Goal: Find specific page/section: Find specific page/section

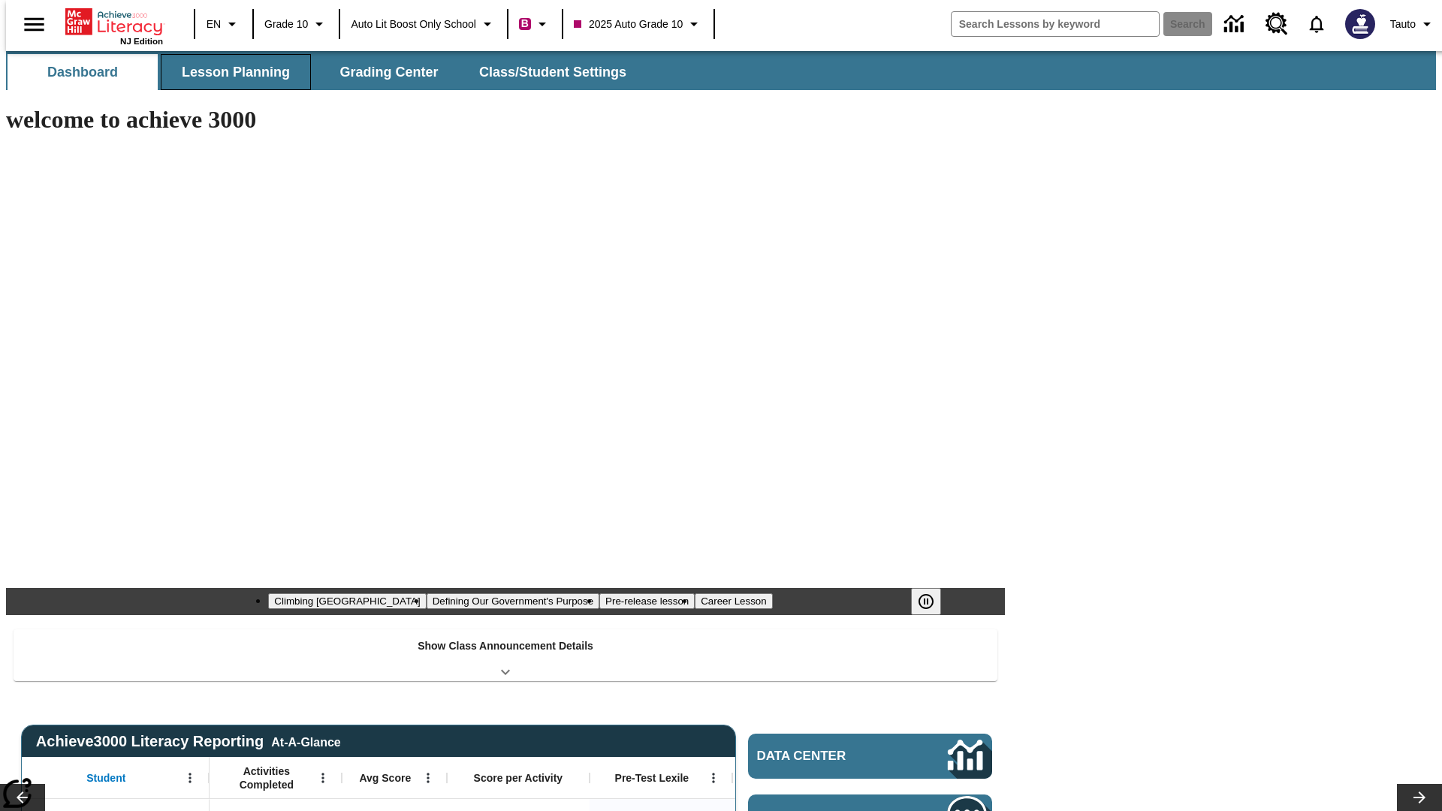
click at [230, 72] on button "Lesson Planning" at bounding box center [236, 72] width 150 height 36
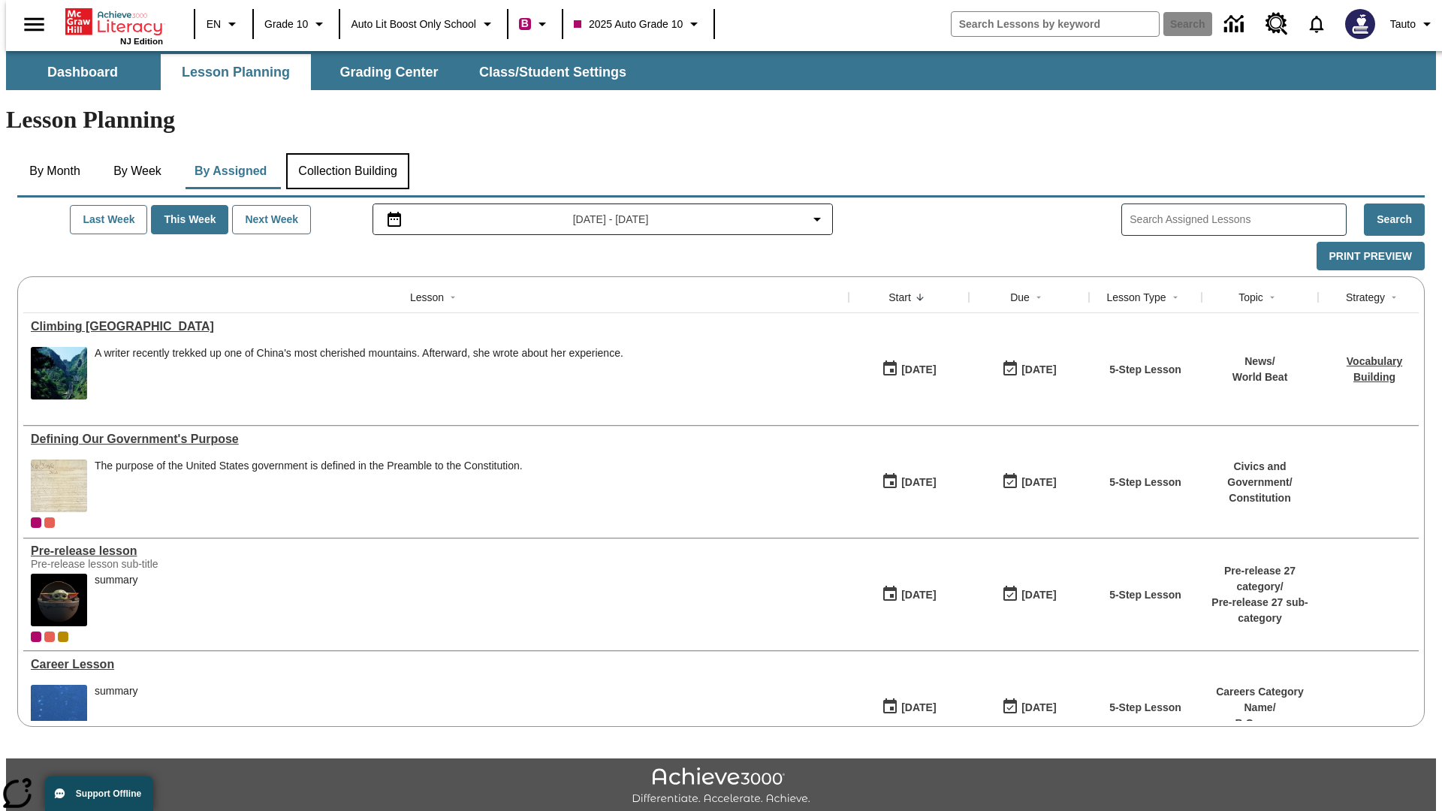
click at [347, 153] on button "Collection Building" at bounding box center [347, 171] width 123 height 36
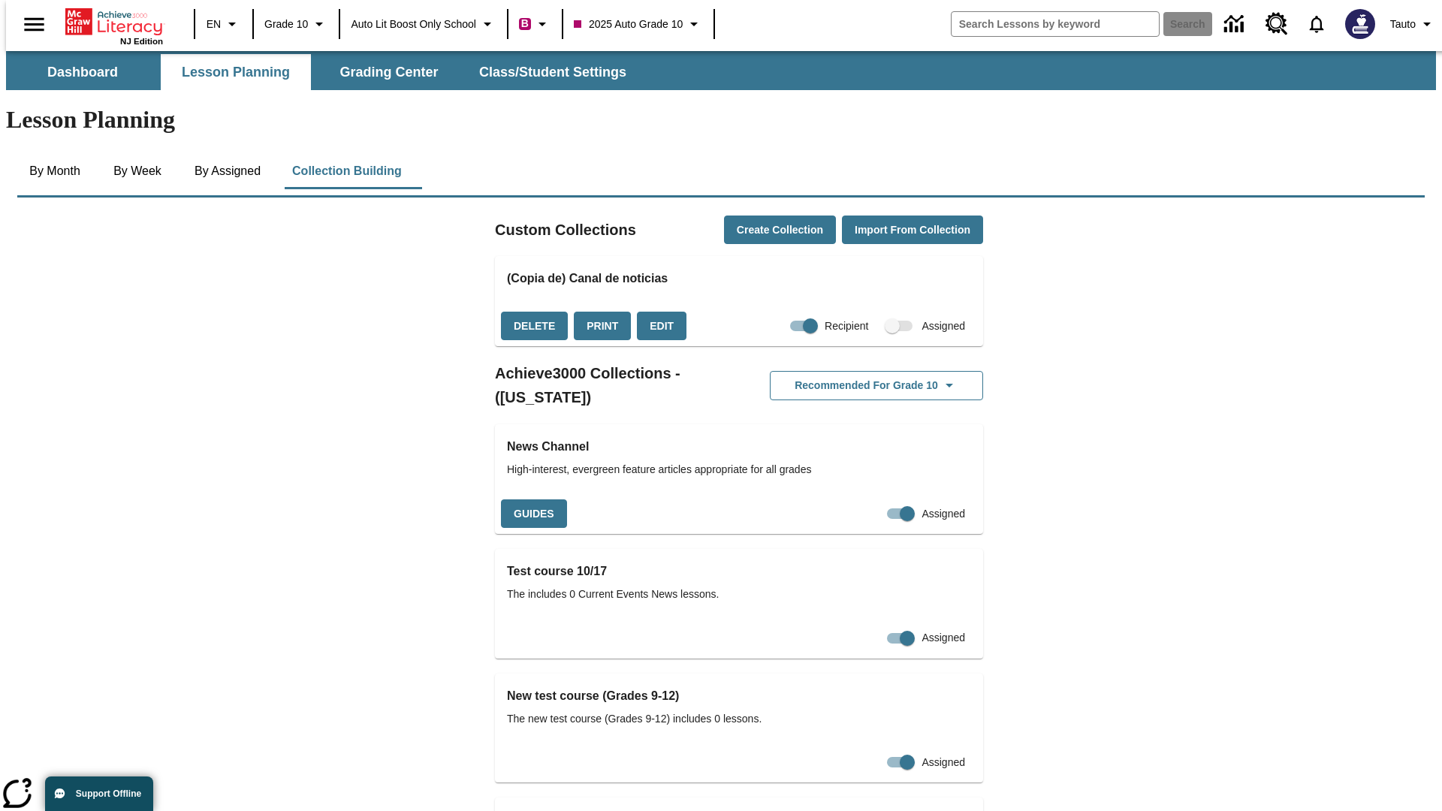
checkbox input "true"
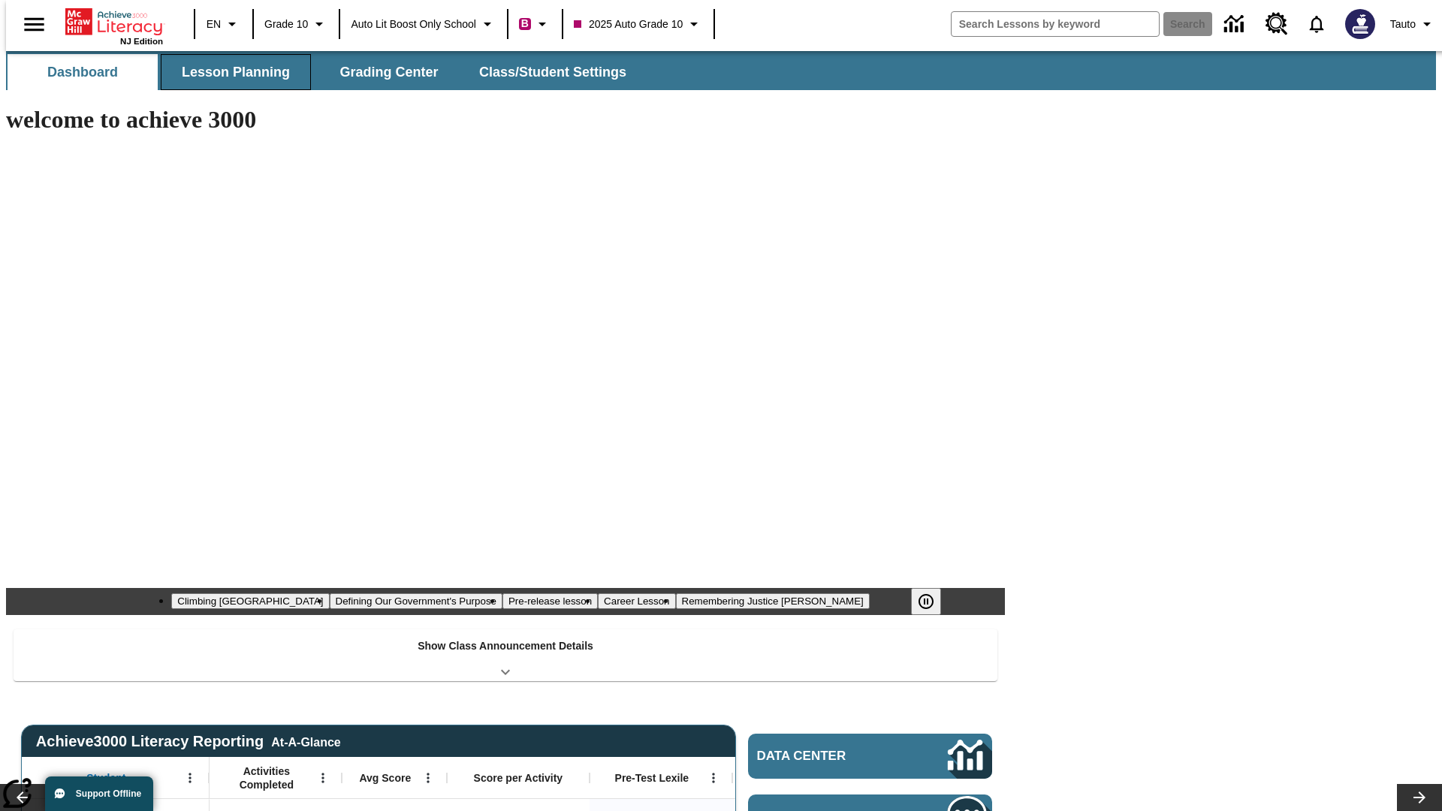
click at [230, 72] on button "Lesson Planning" at bounding box center [236, 72] width 150 height 36
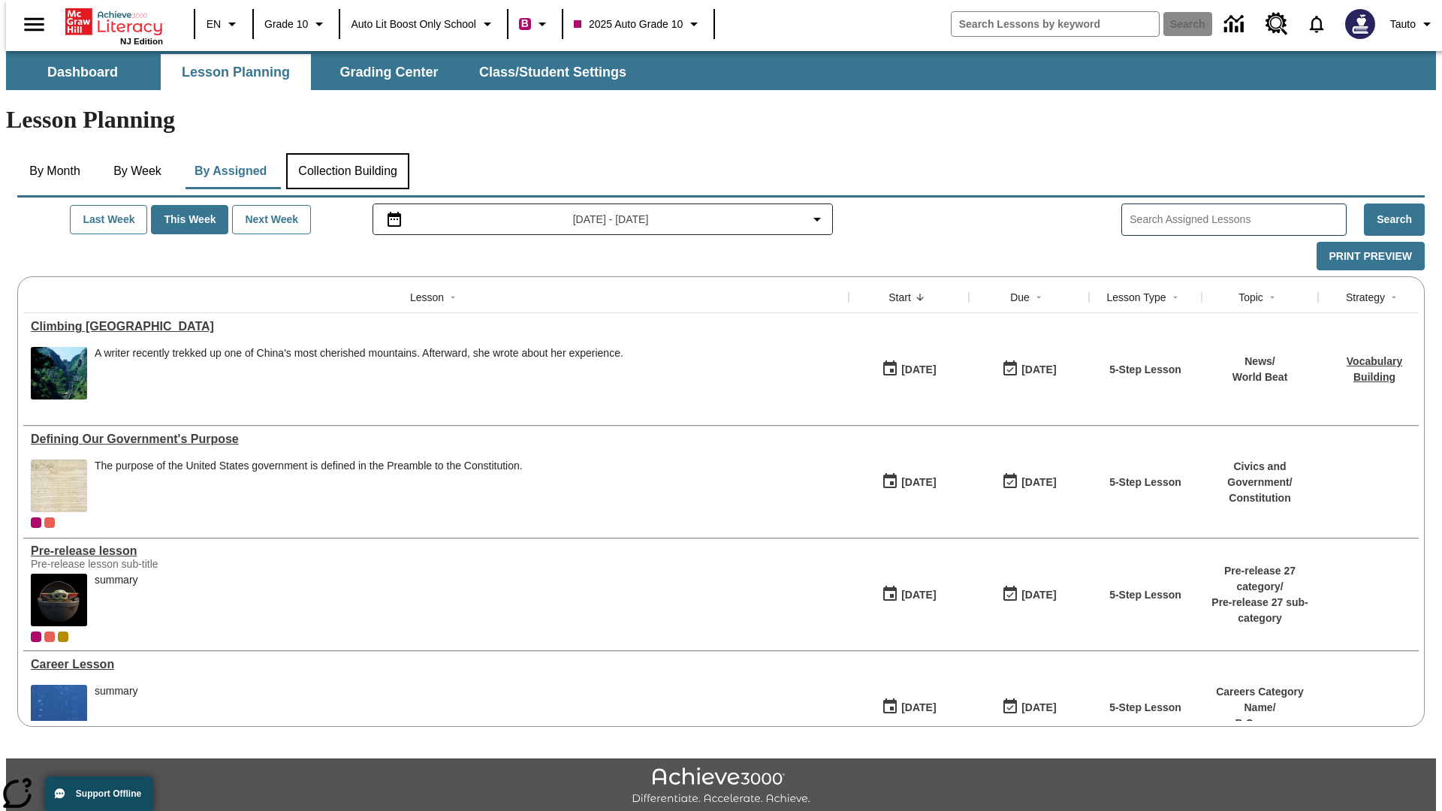
click at [347, 153] on button "Collection Building" at bounding box center [347, 171] width 123 height 36
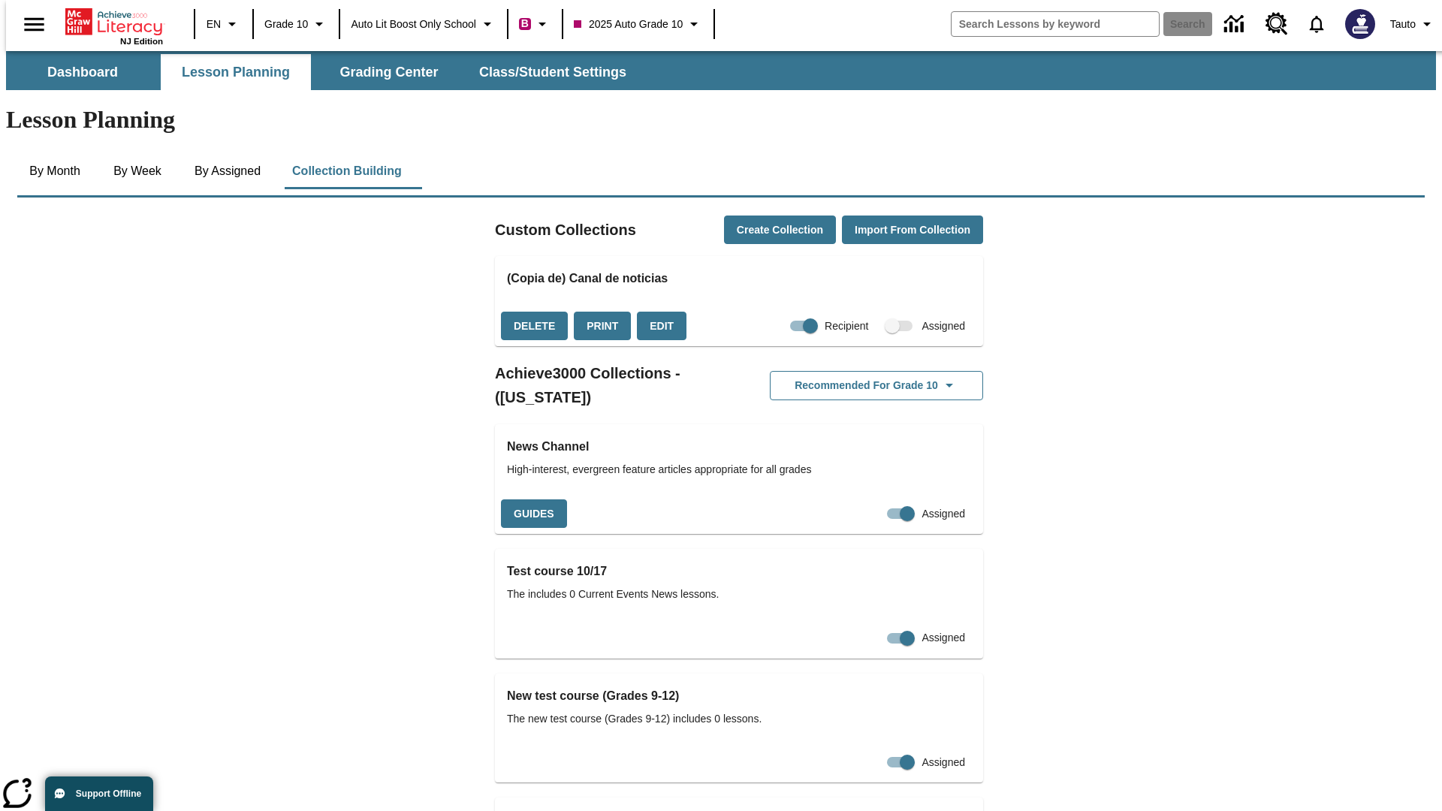
checkbox input "false"
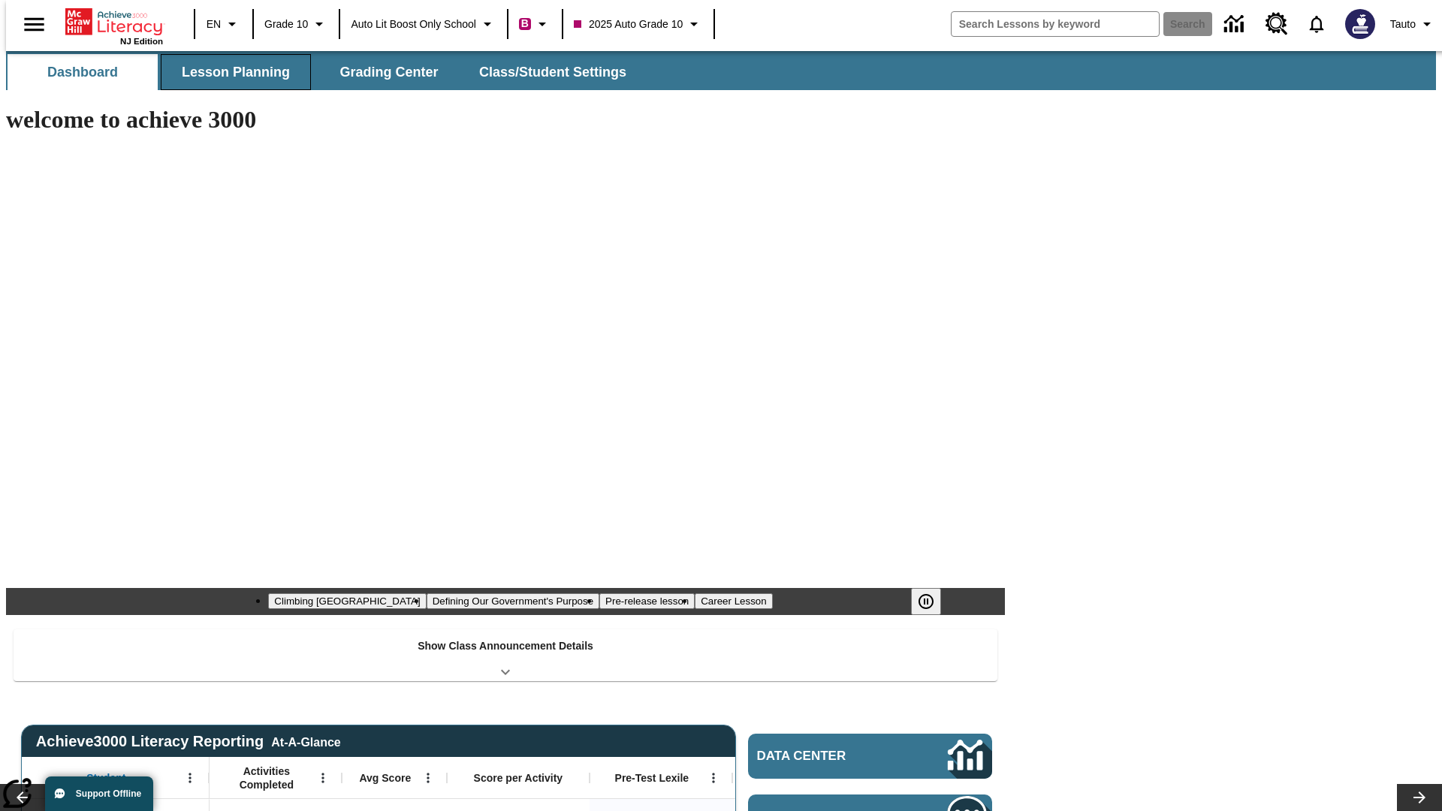
click at [230, 72] on button "Lesson Planning" at bounding box center [236, 72] width 150 height 36
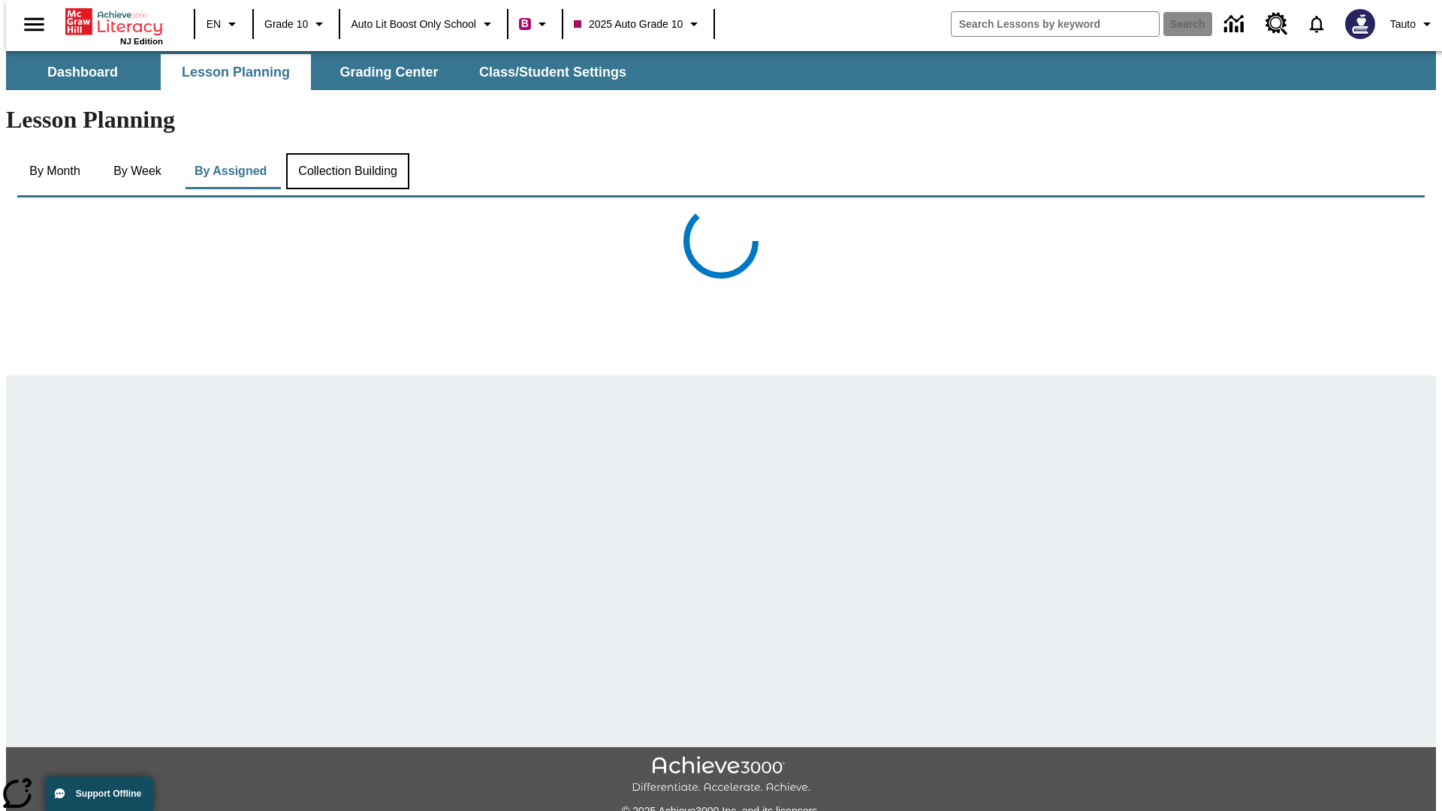
click at [347, 153] on button "Collection Building" at bounding box center [347, 171] width 123 height 36
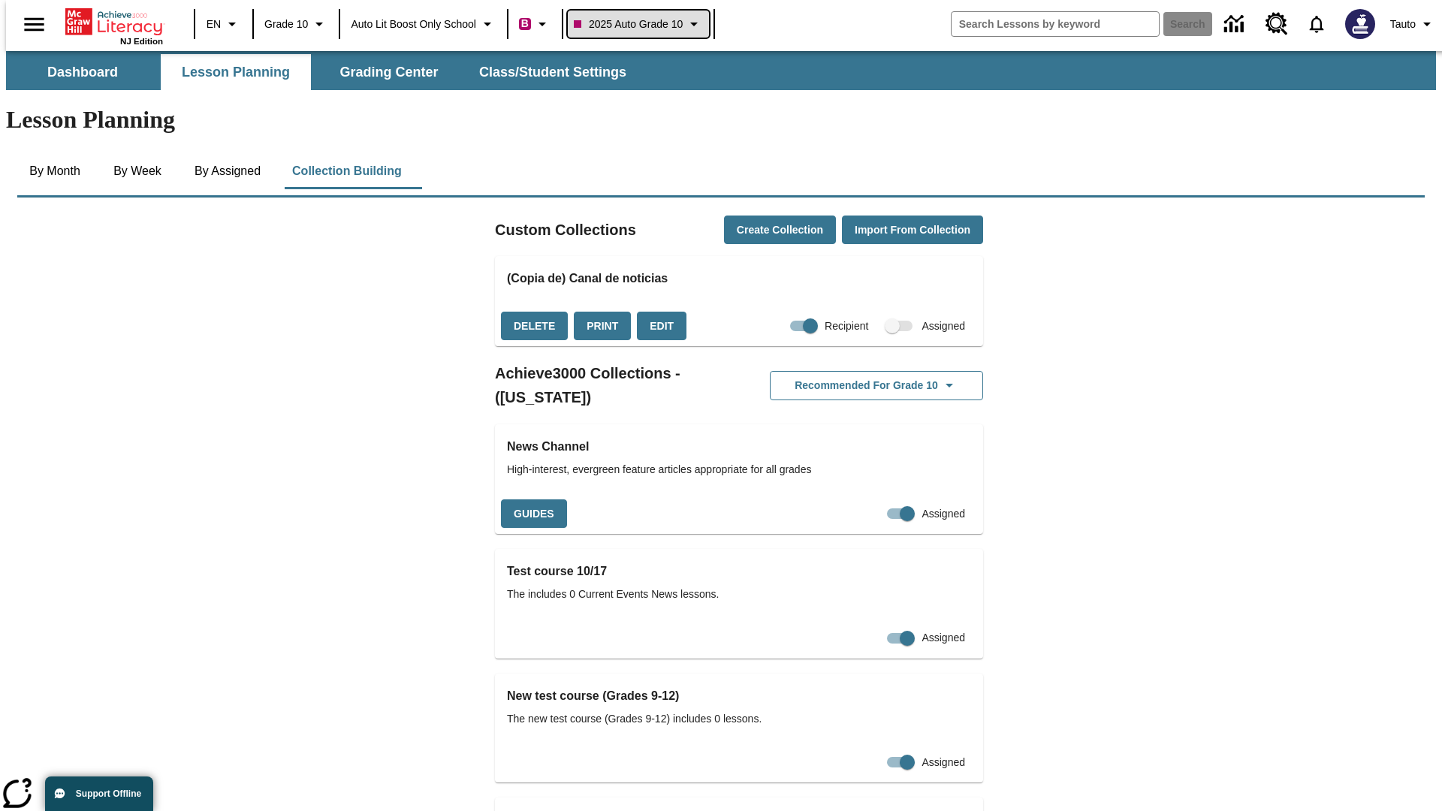
click at [643, 24] on span "2025 Auto Grade 10" at bounding box center [628, 25] width 109 height 16
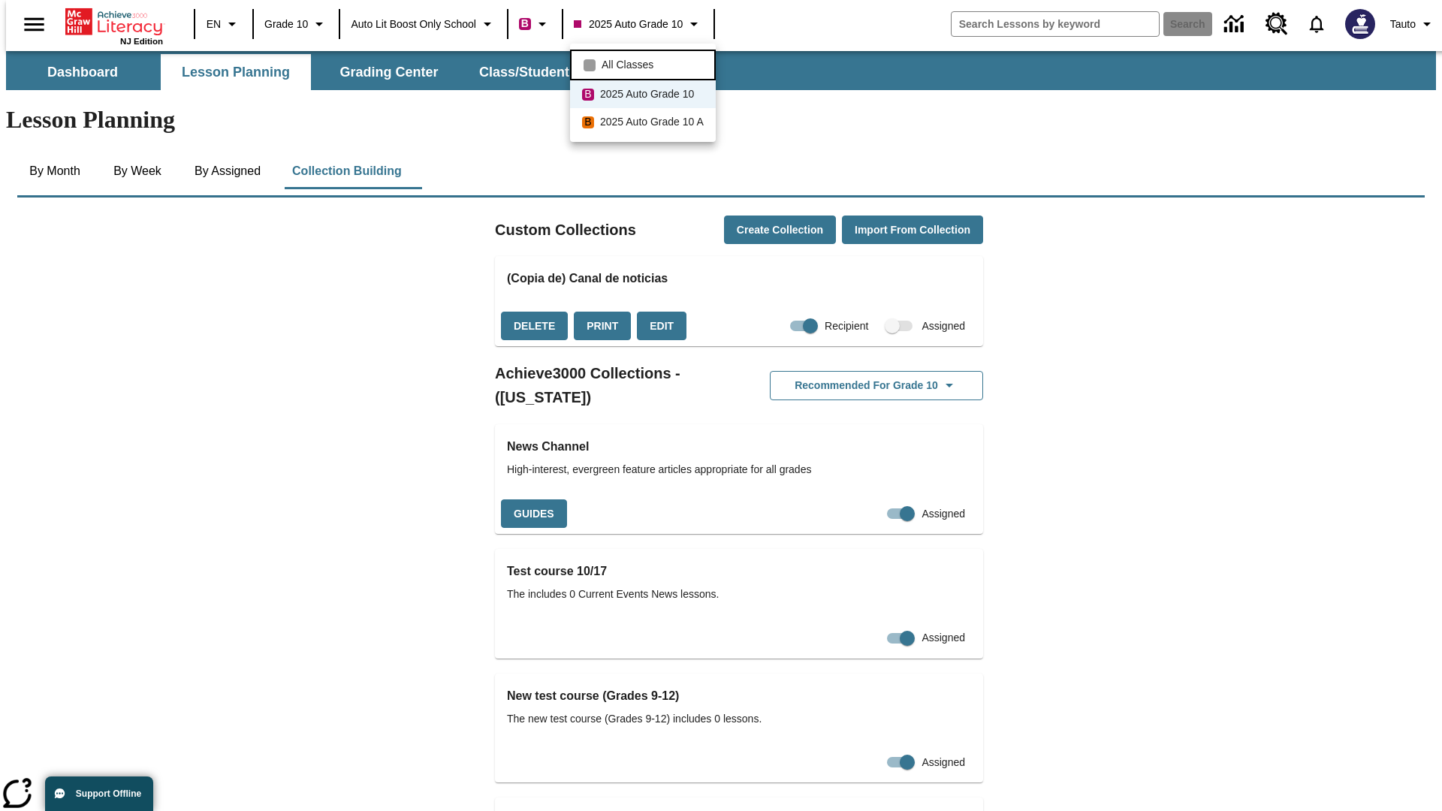
click at [645, 63] on span "All Classes" at bounding box center [628, 65] width 52 height 16
